Goal: Task Accomplishment & Management: Complete application form

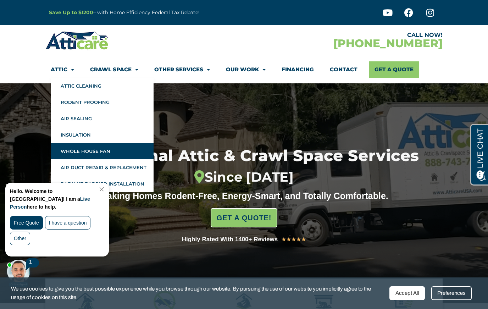
click at [88, 151] on link "Whole House Fan" at bounding box center [102, 151] width 103 height 16
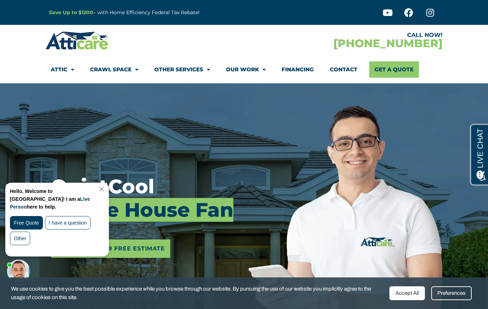
click at [389, 295] on div "Accept All" at bounding box center [406, 293] width 35 height 14
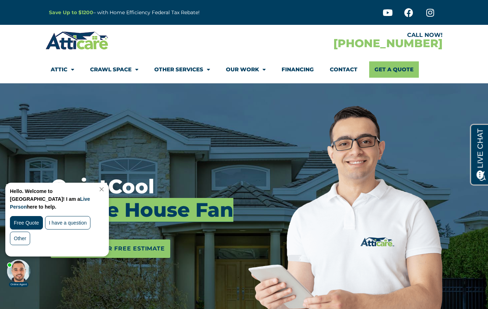
click at [106, 189] on link "Close Chat" at bounding box center [101, 189] width 10 height 5
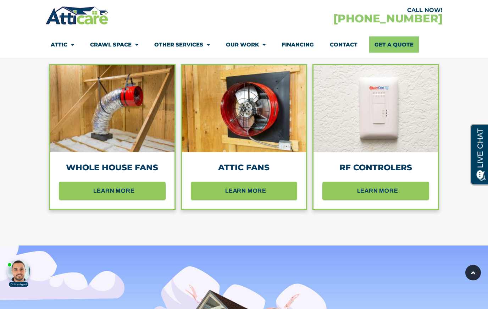
scroll to position [659, 0]
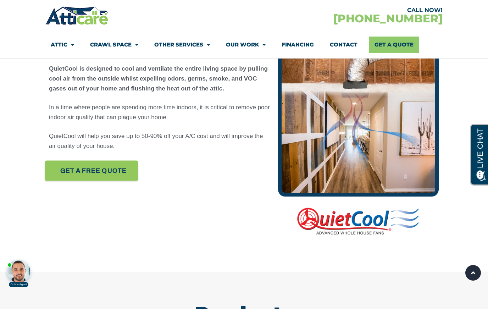
click at [115, 172] on span "Get A FREE quote" at bounding box center [93, 171] width 66 height 12
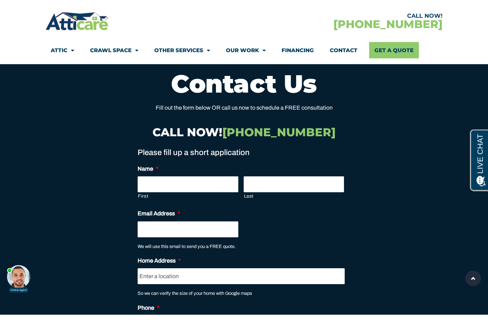
scroll to position [4780, 0]
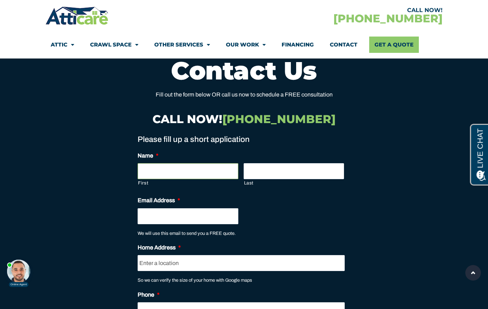
click at [167, 163] on input "First" at bounding box center [188, 171] width 101 height 16
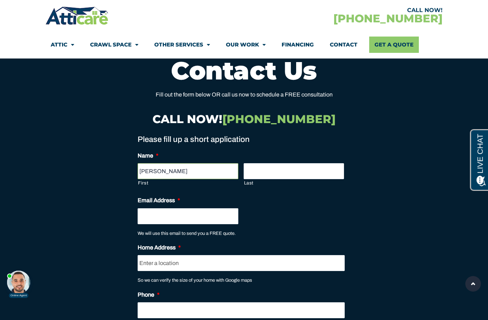
type input "Josh"
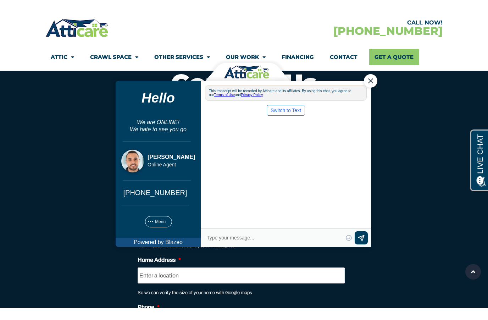
scroll to position [0, 0]
